Goal: Browse casually

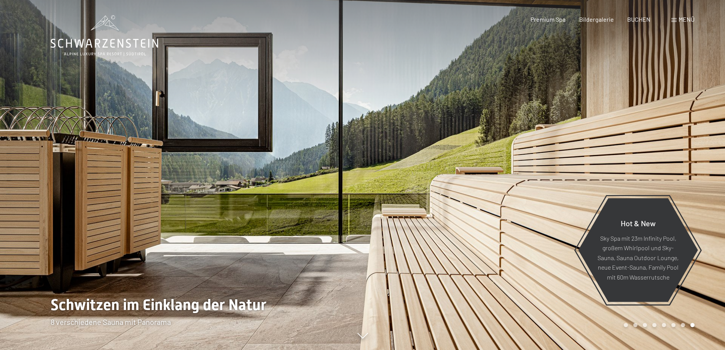
drag, startPoint x: 398, startPoint y: 206, endPoint x: 302, endPoint y: 202, distance: 96.0
click at [302, 350] on div at bounding box center [363, 350] width 624 height 0
click at [645, 163] on div at bounding box center [544, 175] width 363 height 350
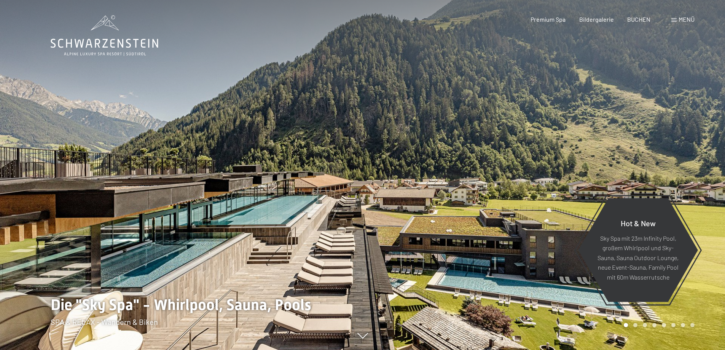
click at [589, 15] on div "Buchen Anfragen Premium Spa Bildergalerie BUCHEN Menü DE IT EN Gutschein Bilder…" at bounding box center [599, 19] width 191 height 8
click at [589, 22] on div "Bildergalerie" at bounding box center [596, 18] width 35 height 8
click at [594, 20] on span "Bildergalerie" at bounding box center [596, 17] width 35 height 7
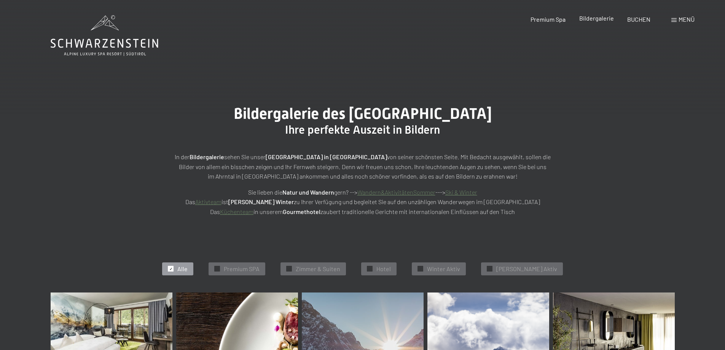
click at [589, 19] on span "Bildergalerie" at bounding box center [596, 17] width 35 height 7
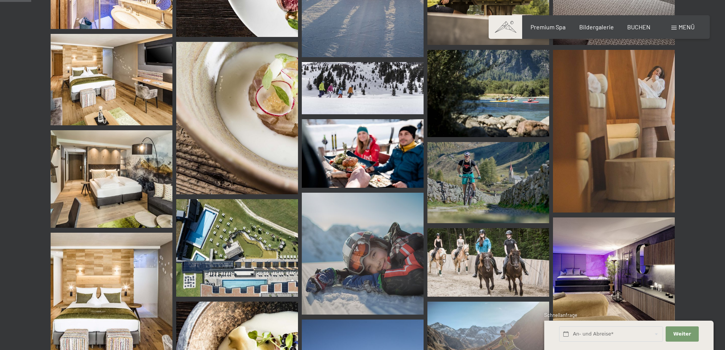
scroll to position [419, 0]
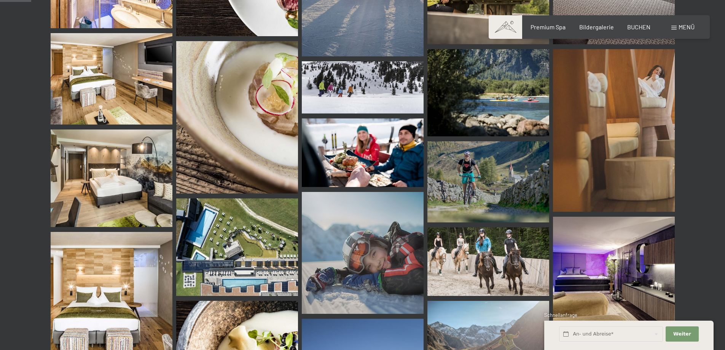
click at [254, 231] on img at bounding box center [237, 246] width 122 height 97
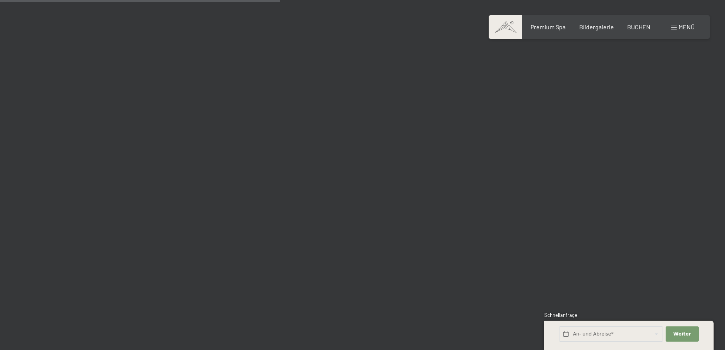
scroll to position [3731, 0]
